Goal: Transaction & Acquisition: Purchase product/service

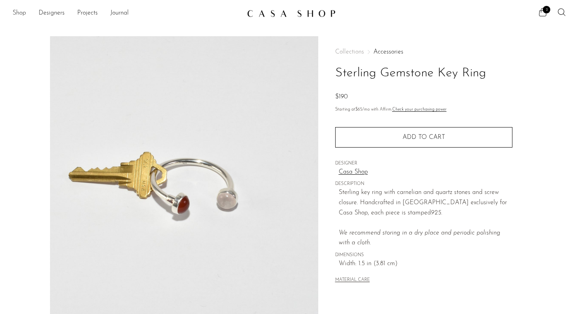
click at [17, 15] on link "Shop" at bounding box center [19, 13] width 13 height 10
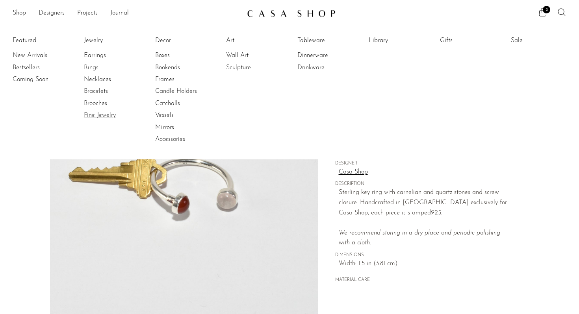
click at [99, 115] on link "Fine Jewelry" at bounding box center [113, 115] width 59 height 9
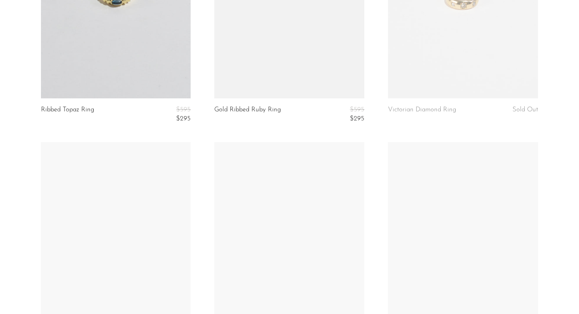
scroll to position [686, 0]
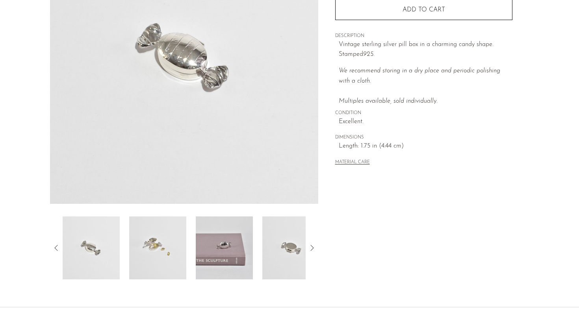
scroll to position [199, 0]
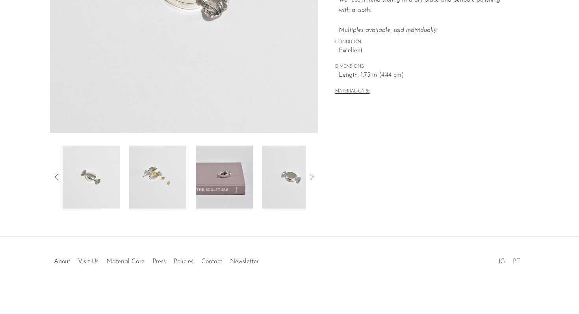
click at [223, 180] on img at bounding box center [224, 177] width 57 height 63
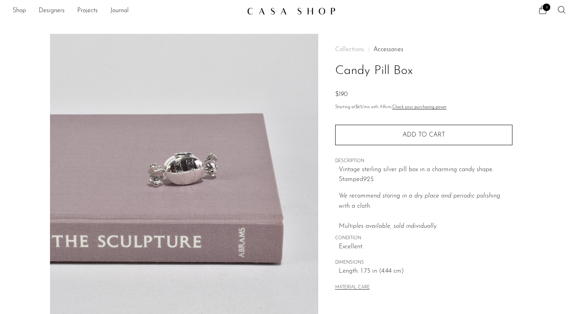
scroll to position [0, 0]
